Goal: Task Accomplishment & Management: Use online tool/utility

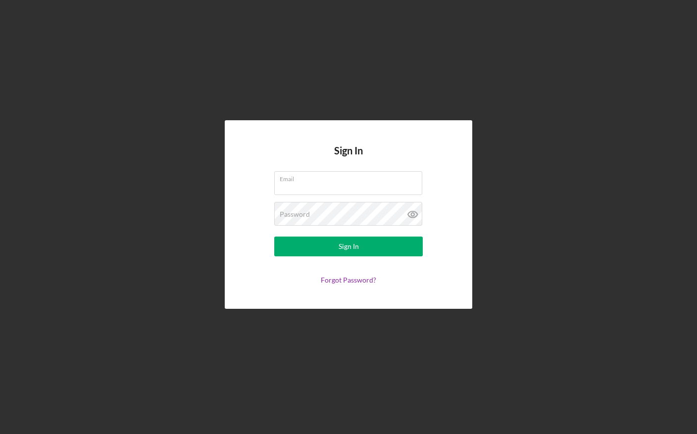
type input "[EMAIL_ADDRESS][DOMAIN_NAME]"
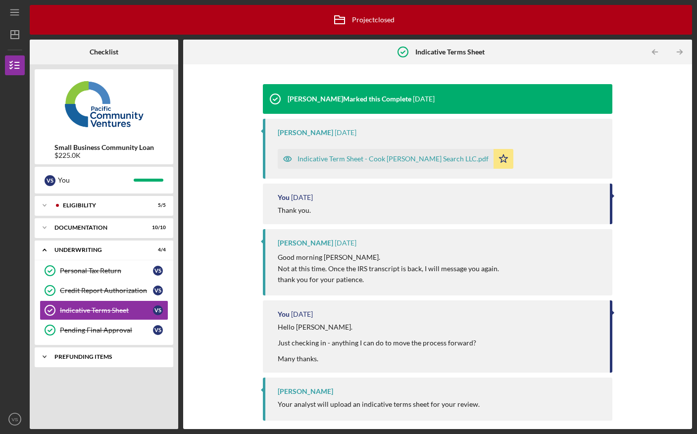
click at [100, 357] on div "Prefunding Items" at bounding box center [107, 357] width 106 height 6
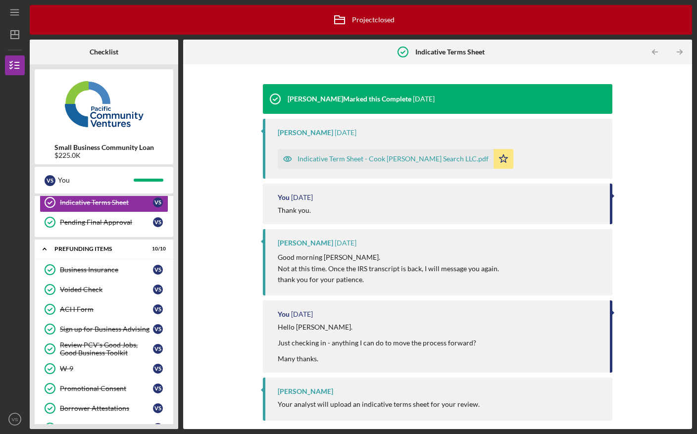
scroll to position [151, 0]
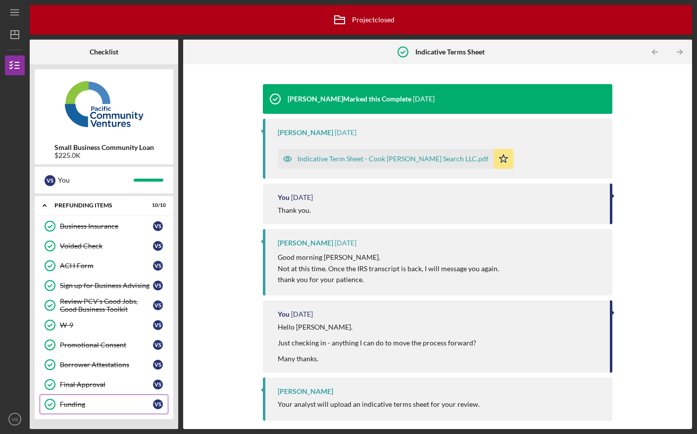
click at [84, 407] on div "Funding" at bounding box center [106, 404] width 93 height 8
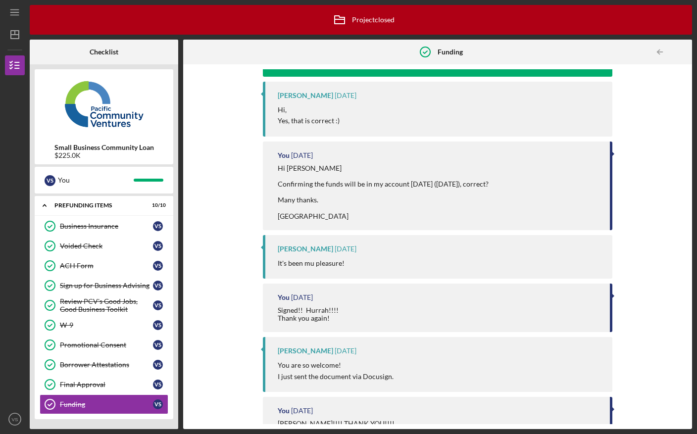
scroll to position [379, 0]
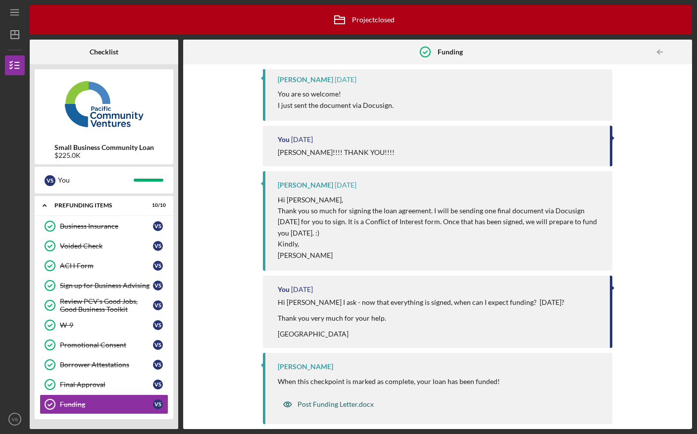
click at [342, 404] on div "Post Funding Letter.docx" at bounding box center [335, 404] width 76 height 8
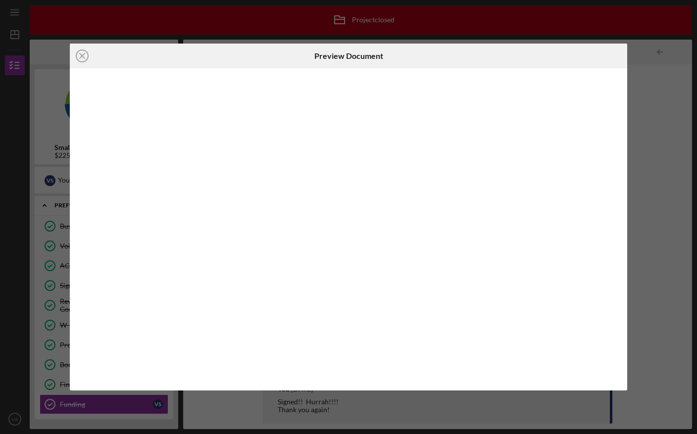
scroll to position [379, 0]
click at [80, 54] on line at bounding box center [82, 55] width 5 height 5
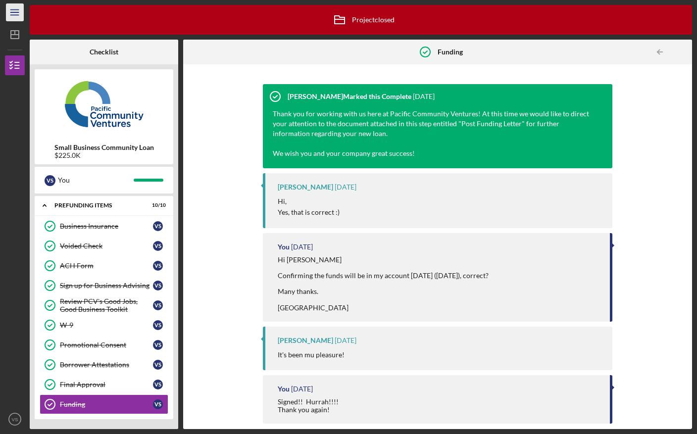
click at [14, 11] on icon "Icon/Menu" at bounding box center [15, 12] width 22 height 22
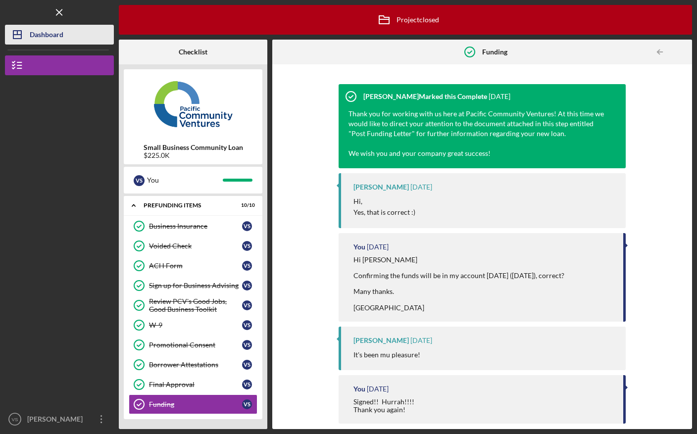
click at [39, 38] on div "Dashboard" at bounding box center [47, 36] width 34 height 22
